Goal: Task Accomplishment & Management: Use online tool/utility

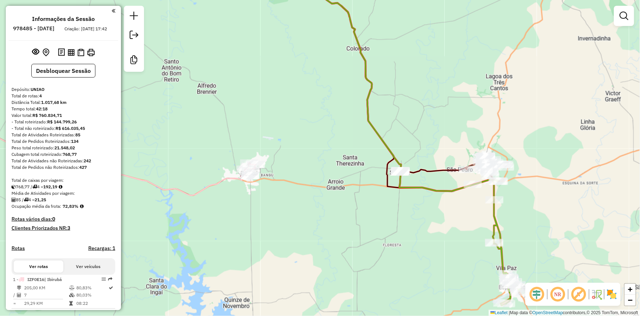
drag, startPoint x: 226, startPoint y: 160, endPoint x: 271, endPoint y: 114, distance: 64.4
click at [286, 172] on div "Janela de atendimento Grade de atendimento Capacidade Transportadoras Veículos …" at bounding box center [320, 158] width 640 height 316
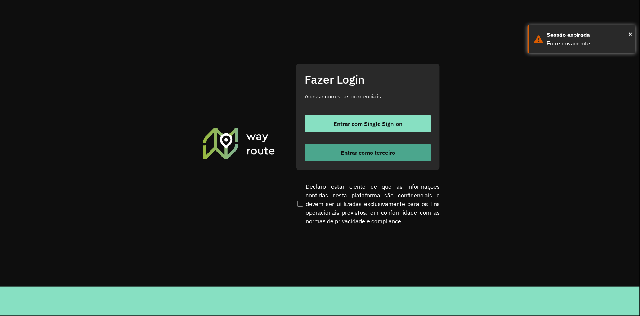
click at [354, 148] on button "Entrar como terceiro" at bounding box center [368, 152] width 126 height 17
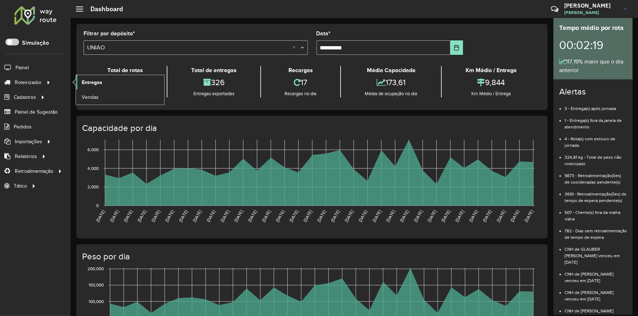
click at [106, 84] on link "Entregas" at bounding box center [120, 82] width 88 height 14
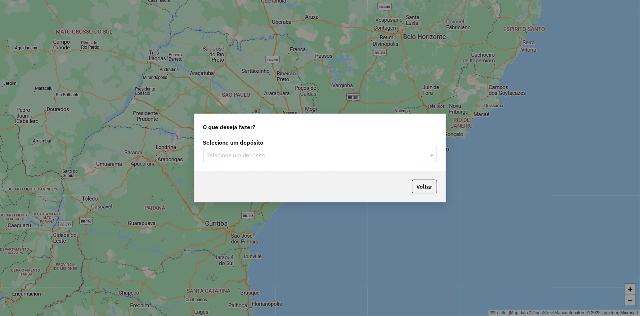
click at [237, 149] on div "Selecione um depósito" at bounding box center [320, 155] width 234 height 14
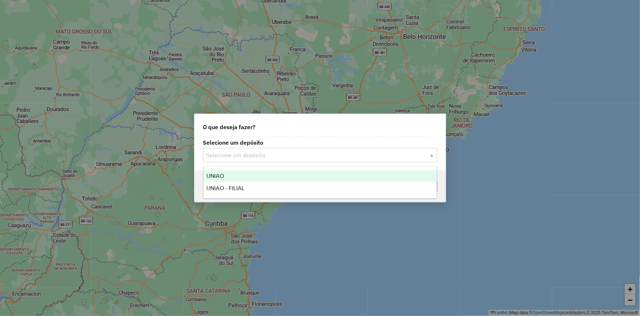
click at [229, 174] on div "UNIAO" at bounding box center [320, 176] width 233 height 12
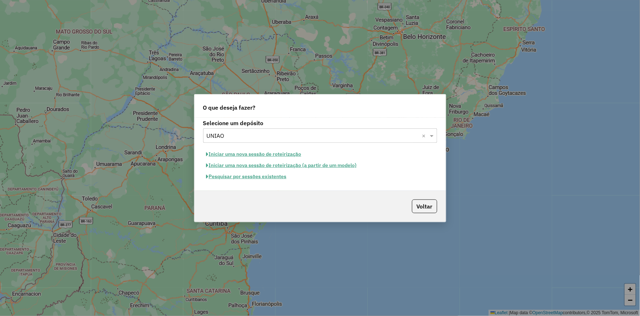
click at [231, 177] on button "Pesquisar por sessões existentes" at bounding box center [246, 176] width 87 height 11
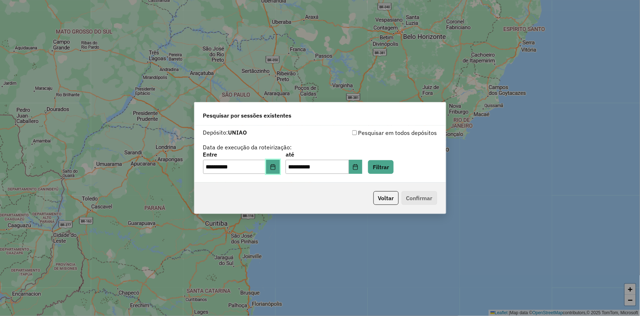
click at [280, 170] on button "Choose Date" at bounding box center [273, 167] width 14 height 14
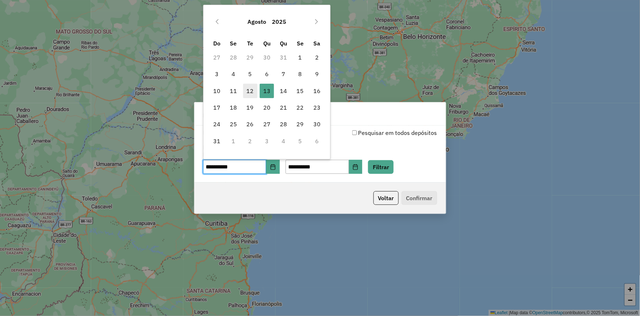
click at [249, 89] on span "12" at bounding box center [250, 91] width 14 height 14
type input "**********"
click at [249, 89] on span "12" at bounding box center [250, 91] width 14 height 14
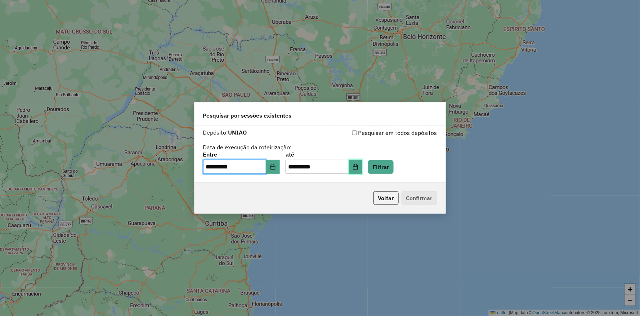
click at [358, 164] on icon "Choose Date" at bounding box center [356, 167] width 6 height 6
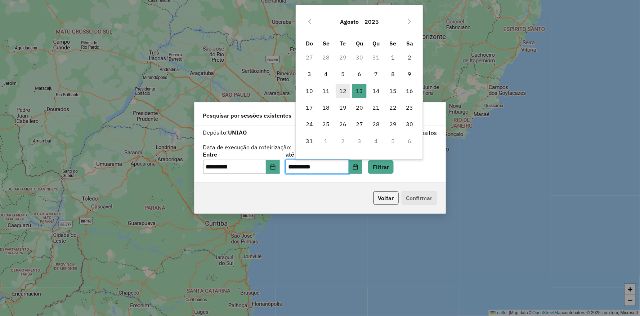
click at [346, 90] on span "12" at bounding box center [343, 91] width 14 height 14
type input "**********"
click at [346, 90] on span "12" at bounding box center [343, 91] width 14 height 14
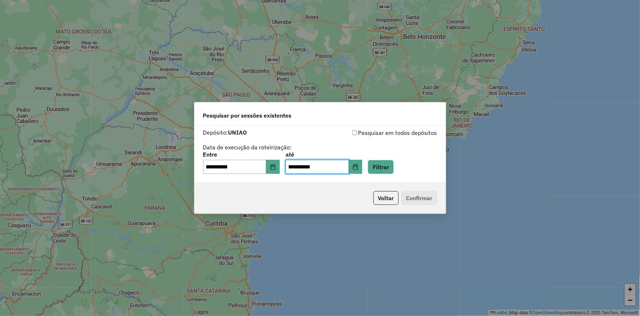
click at [280, 200] on div "Voltar Confirmar" at bounding box center [320, 197] width 251 height 31
click at [394, 167] on button "Filtrar" at bounding box center [381, 167] width 26 height 14
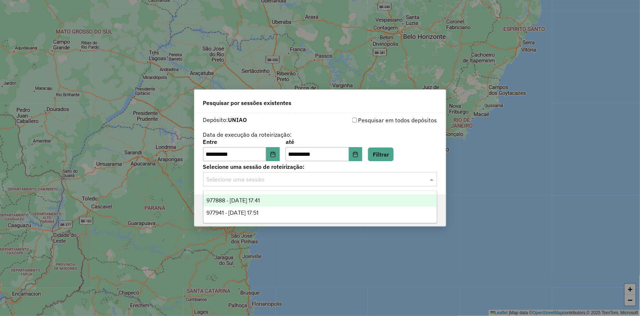
click at [249, 177] on input "text" at bounding box center [313, 179] width 213 height 9
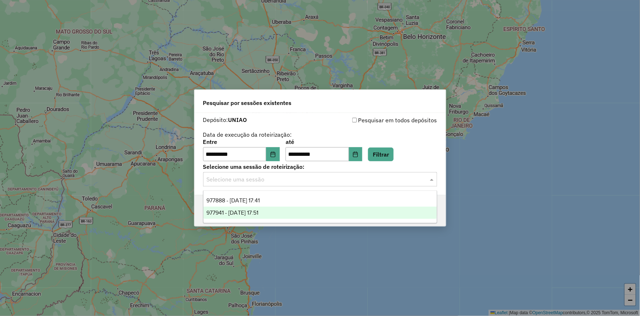
click at [218, 213] on span "977941 - 12/08/2025 17:51" at bounding box center [232, 212] width 52 height 6
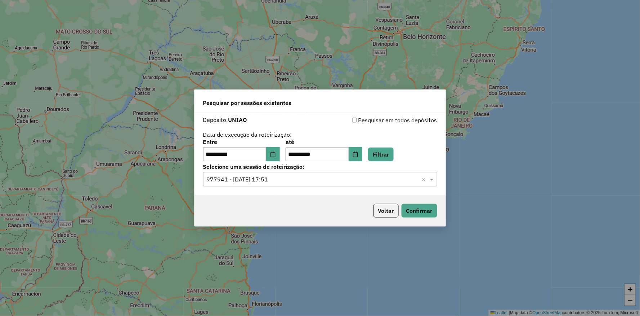
drag, startPoint x: 225, startPoint y: 210, endPoint x: 248, endPoint y: 207, distance: 23.2
click at [225, 210] on div "Voltar Confirmar" at bounding box center [320, 210] width 251 height 31
click at [428, 212] on button "Confirmar" at bounding box center [420, 211] width 36 height 14
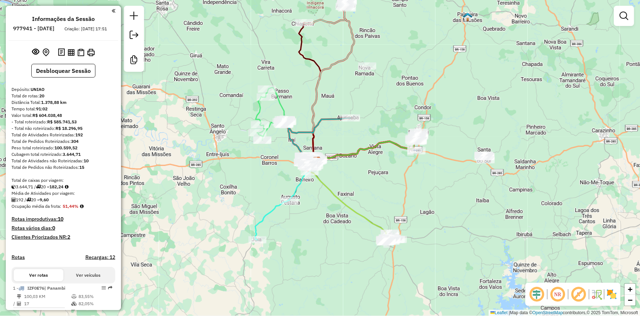
drag, startPoint x: 371, startPoint y: 174, endPoint x: 368, endPoint y: 177, distance: 4.6
click at [368, 177] on div "Janela de atendimento Grade de atendimento Capacidade Transportadoras Veículos …" at bounding box center [320, 158] width 640 height 316
drag, startPoint x: 383, startPoint y: 173, endPoint x: 381, endPoint y: 185, distance: 12.1
click at [381, 185] on div "Janela de atendimento Grade de atendimento Capacidade Transportadoras Veículos …" at bounding box center [320, 158] width 640 height 316
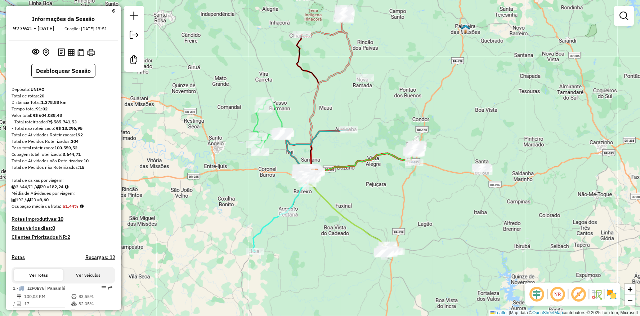
click at [442, 205] on div "Janela de atendimento Grade de atendimento Capacidade Transportadoras Veículos …" at bounding box center [320, 158] width 640 height 316
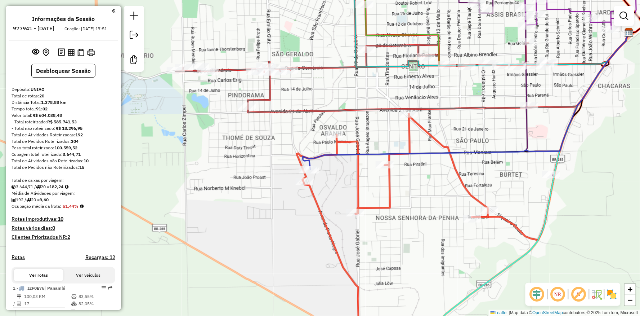
drag, startPoint x: 347, startPoint y: 72, endPoint x: 325, endPoint y: 89, distance: 27.3
click at [321, 95] on div "Janela de atendimento Grade de atendimento Capacidade Transportadoras Veículos …" at bounding box center [320, 158] width 640 height 316
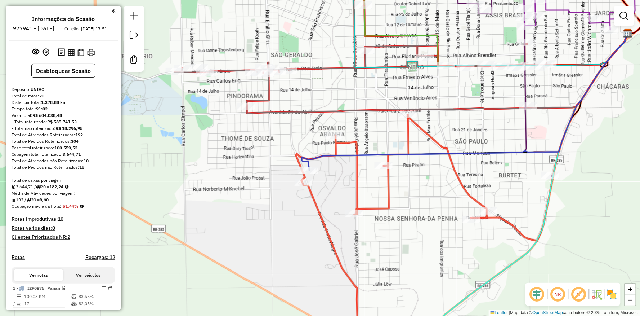
click at [362, 42] on div "Rota 5 - Placa IZT5E91 11049 - [PERSON_NAME] E [PERSON_NAME] LT [PERSON_NAME] d…" at bounding box center [320, 158] width 640 height 316
click at [362, 46] on icon at bounding box center [361, 78] width 372 height 69
select select "**********"
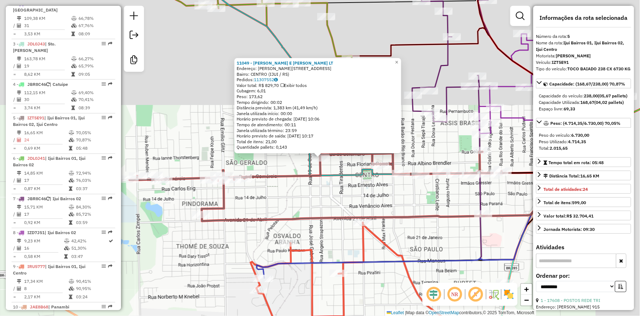
scroll to position [425, 0]
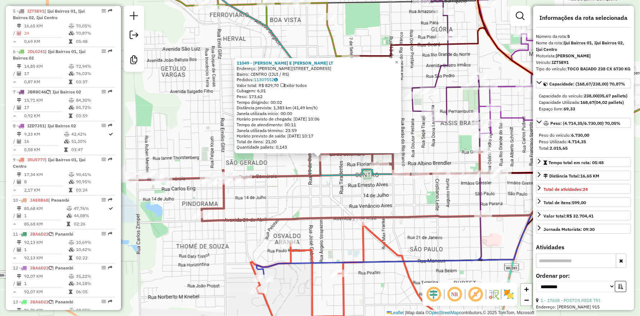
click at [275, 199] on div "11049 - [PERSON_NAME] E [PERSON_NAME] LT Endereço: R [PERSON_NAME] 589 Bairro: …" at bounding box center [320, 158] width 640 height 316
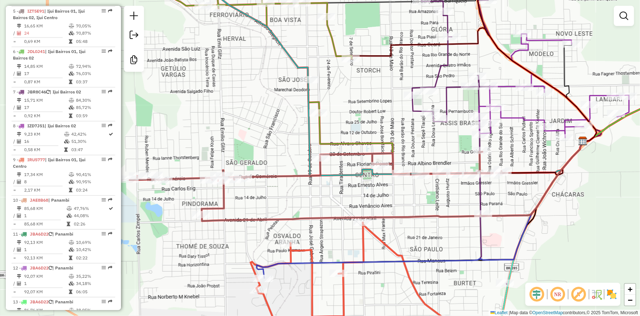
drag, startPoint x: 214, startPoint y: 95, endPoint x: 227, endPoint y: 101, distance: 14.5
click at [227, 101] on div "Janela de atendimento Grade de atendimento Capacidade Transportadoras Veículos …" at bounding box center [320, 158] width 640 height 316
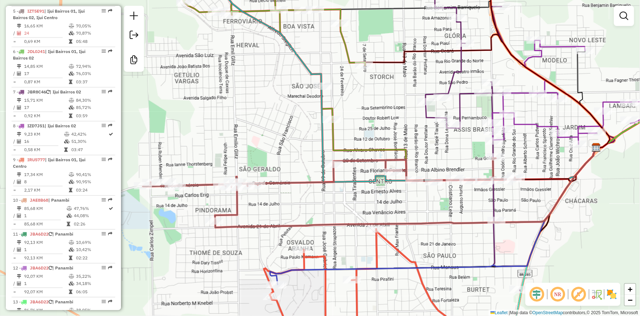
drag, startPoint x: 256, startPoint y: 156, endPoint x: 270, endPoint y: 128, distance: 30.9
click at [271, 132] on div "Janela de atendimento Grade de atendimento Capacidade Transportadoras Veículos …" at bounding box center [320, 158] width 640 height 316
